Goal: Transaction & Acquisition: Purchase product/service

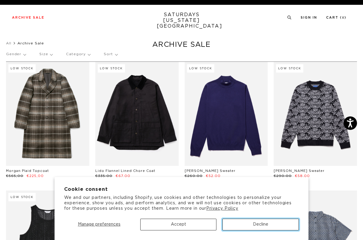
click at [248, 220] on button "Decline" at bounding box center [260, 224] width 76 height 12
click at [257, 223] on button "Decline" at bounding box center [260, 224] width 76 height 12
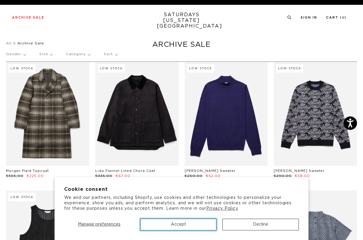
click at [182, 223] on button "Accept" at bounding box center [178, 224] width 76 height 12
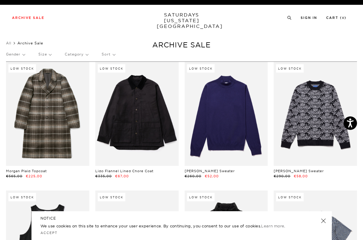
click at [47, 53] on p "Size" at bounding box center [44, 54] width 13 height 14
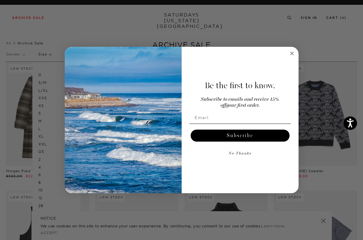
click at [290, 54] on circle "Close dialog" at bounding box center [291, 53] width 7 height 7
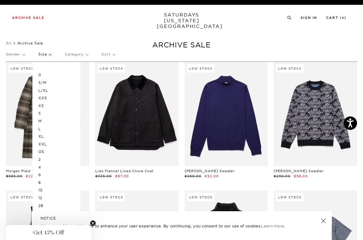
click at [39, 127] on p "L" at bounding box center [56, 129] width 36 height 8
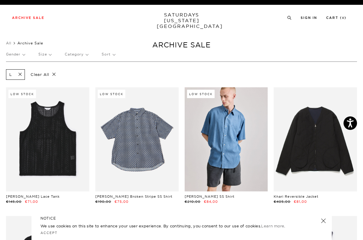
click at [40, 57] on p "Size" at bounding box center [44, 54] width 13 height 14
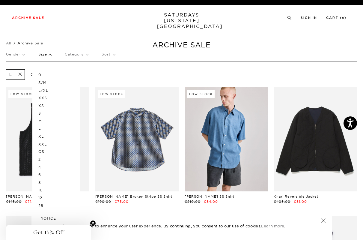
click at [43, 150] on p "OS" at bounding box center [56, 152] width 36 height 8
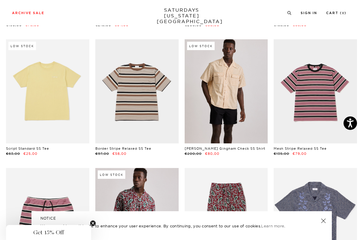
scroll to position [692, 1]
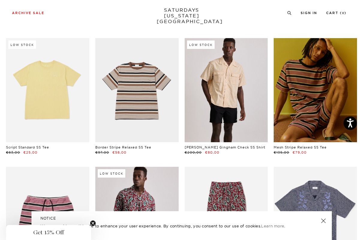
click at [301, 86] on link at bounding box center [315, 90] width 83 height 104
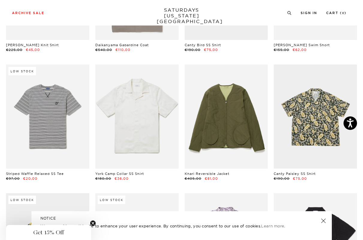
scroll to position [1053, 1]
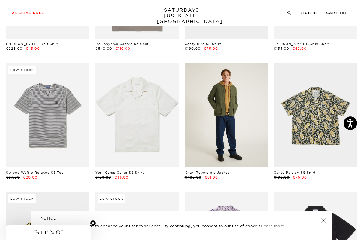
click at [227, 102] on link at bounding box center [226, 115] width 83 height 104
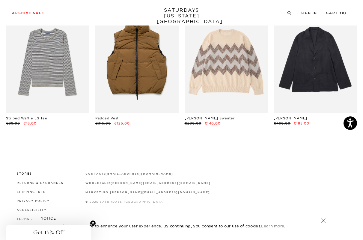
scroll to position [2272, 1]
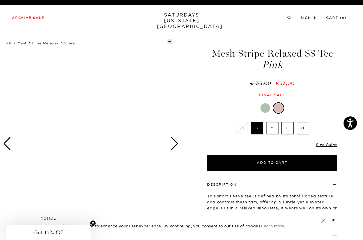
click at [178, 141] on div "Next slide" at bounding box center [175, 143] width 8 height 13
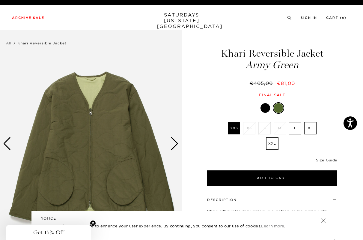
click at [175, 145] on div "Next slide" at bounding box center [175, 143] width 8 height 13
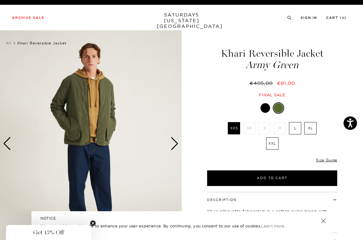
click at [175, 145] on div "Next slide" at bounding box center [175, 143] width 8 height 13
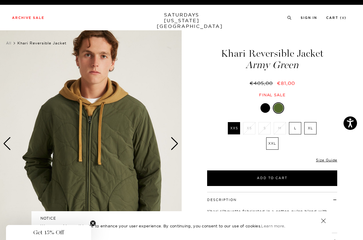
click at [175, 145] on div "Next slide" at bounding box center [175, 143] width 8 height 13
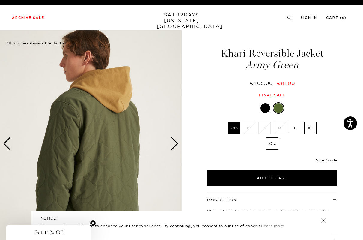
click at [174, 144] on div "Next slide" at bounding box center [175, 143] width 8 height 13
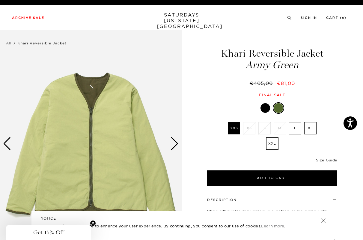
click at [174, 144] on div "Next slide" at bounding box center [175, 143] width 8 height 13
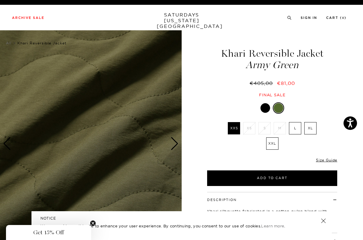
click at [8, 147] on div "Previous slide" at bounding box center [7, 143] width 8 height 13
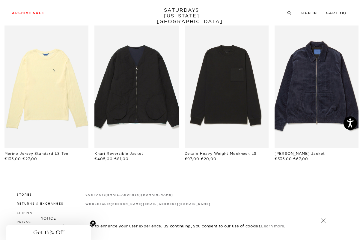
scroll to position [319, 0]
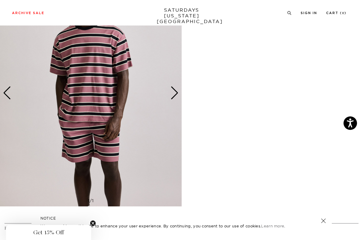
scroll to position [1170, 0]
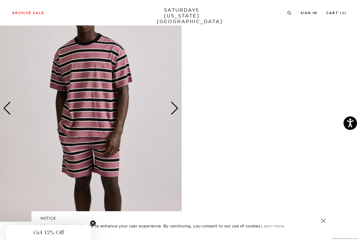
click at [174, 105] on div "Next slide" at bounding box center [175, 108] width 8 height 13
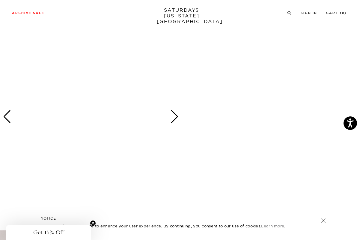
scroll to position [703, 0]
click at [175, 116] on div "Next slide" at bounding box center [175, 120] width 8 height 13
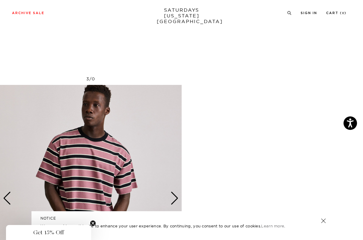
scroll to position [874, 0]
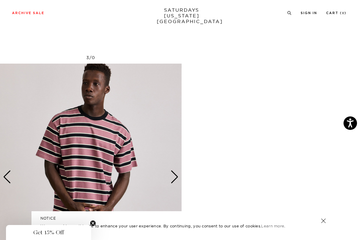
click at [115, 132] on img at bounding box center [91, 177] width 182 height 227
click at [92, 146] on img at bounding box center [91, 177] width 182 height 227
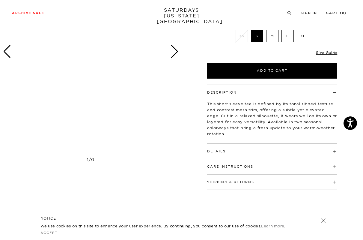
scroll to position [0, 0]
